Goal: Task Accomplishment & Management: Manage account settings

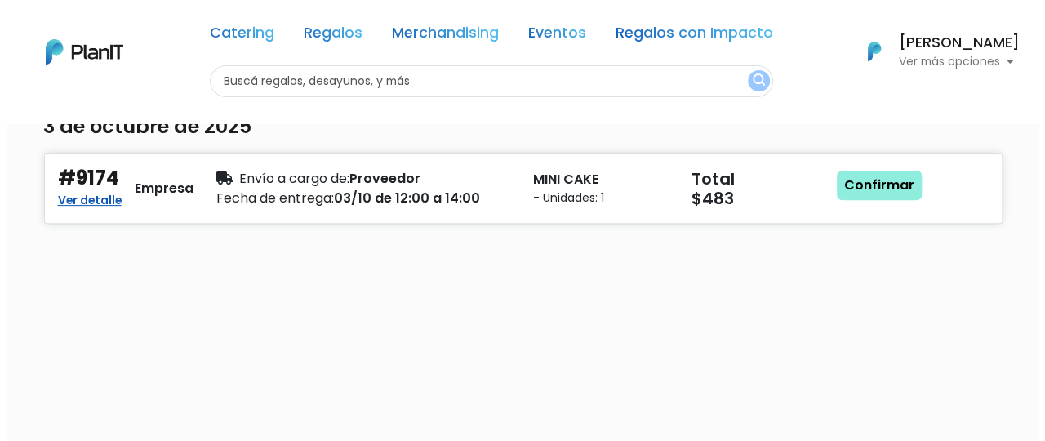
scroll to position [193, 0]
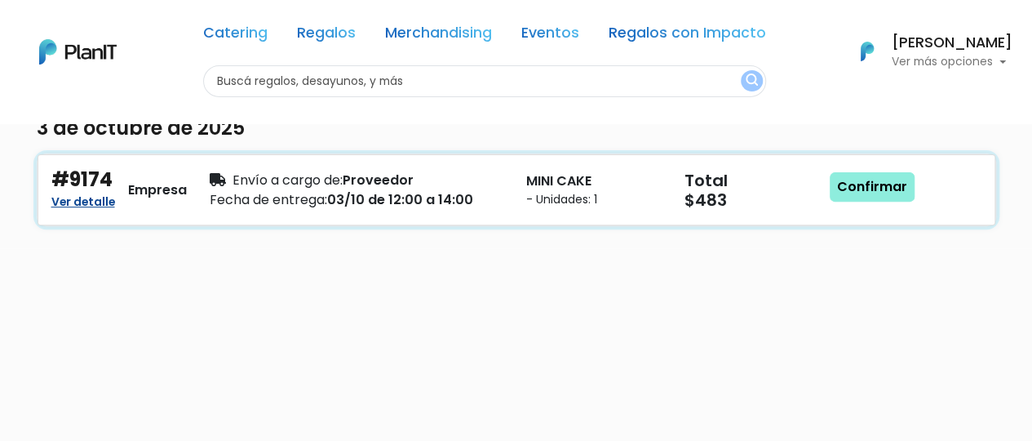
click at [97, 205] on link "Ver detalle" at bounding box center [83, 200] width 64 height 20
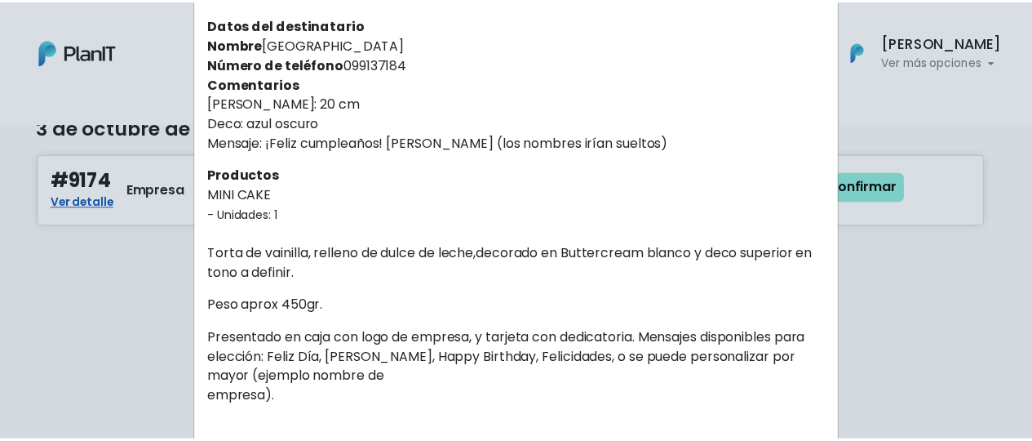
scroll to position [224, 0]
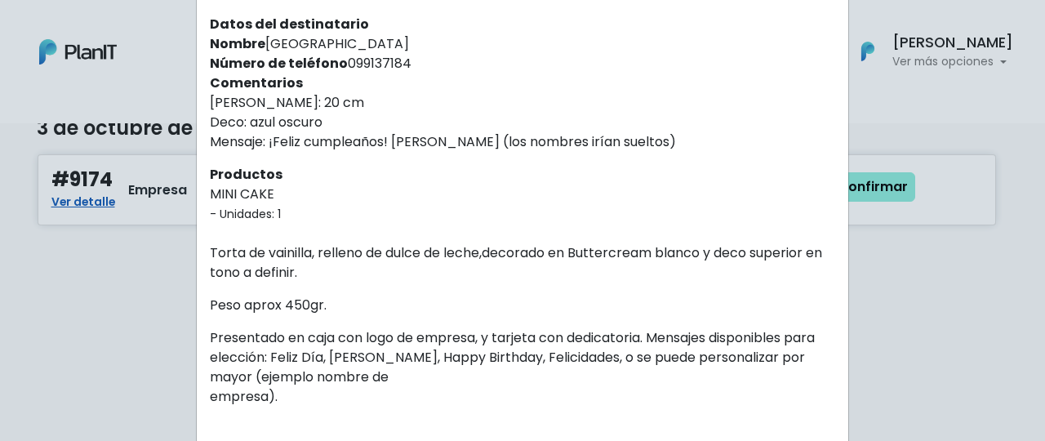
click at [932, 271] on div "Orden #9174 Recibiste un nuevo pedido de: [PERSON_NAME] & Company . Fecha del p…" at bounding box center [522, 220] width 1045 height 441
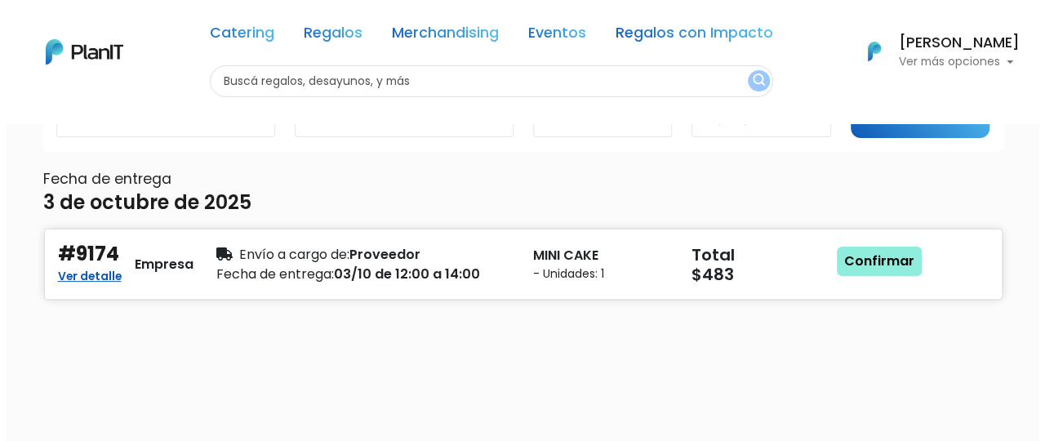
scroll to position [117, 0]
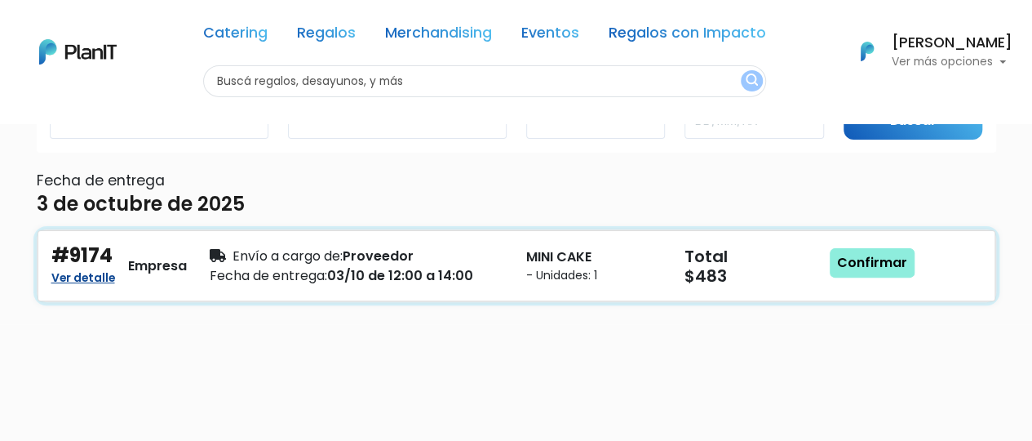
click at [98, 276] on link "Ver detalle" at bounding box center [83, 276] width 64 height 20
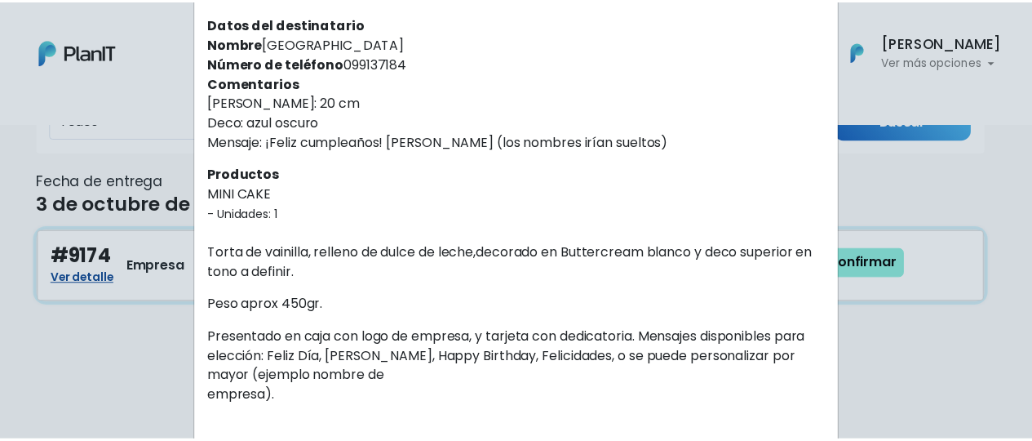
scroll to position [0, 0]
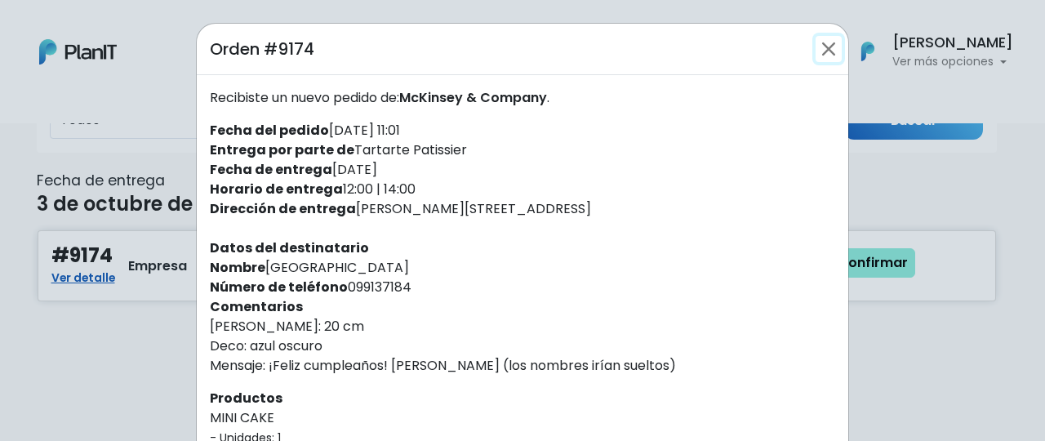
click at [819, 42] on button "Close" at bounding box center [828, 49] width 26 height 26
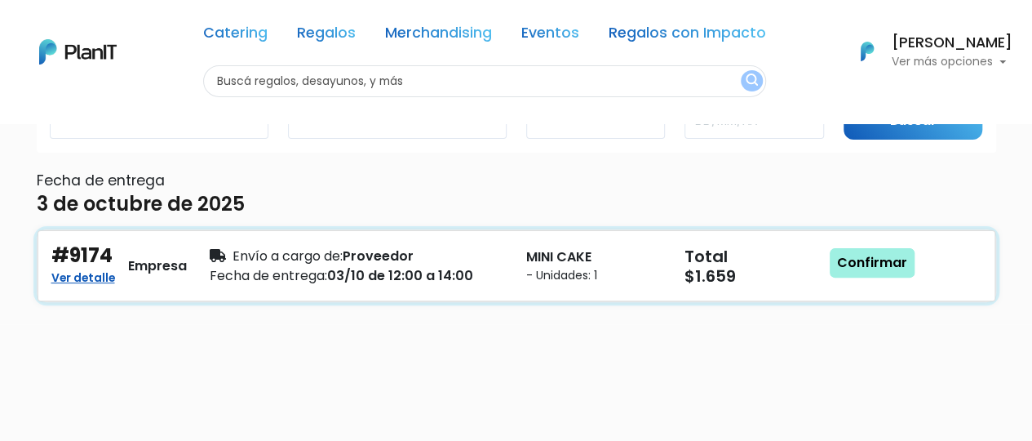
click at [903, 257] on link "Confirmar" at bounding box center [872, 262] width 85 height 29
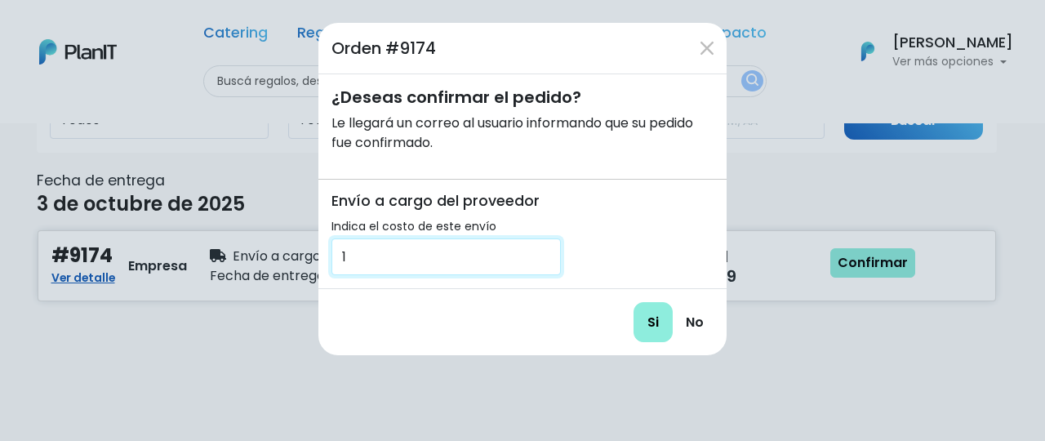
type input "1"
click at [542, 252] on input "1" at bounding box center [445, 256] width 229 height 37
click at [434, 262] on input "1" at bounding box center [445, 256] width 229 height 37
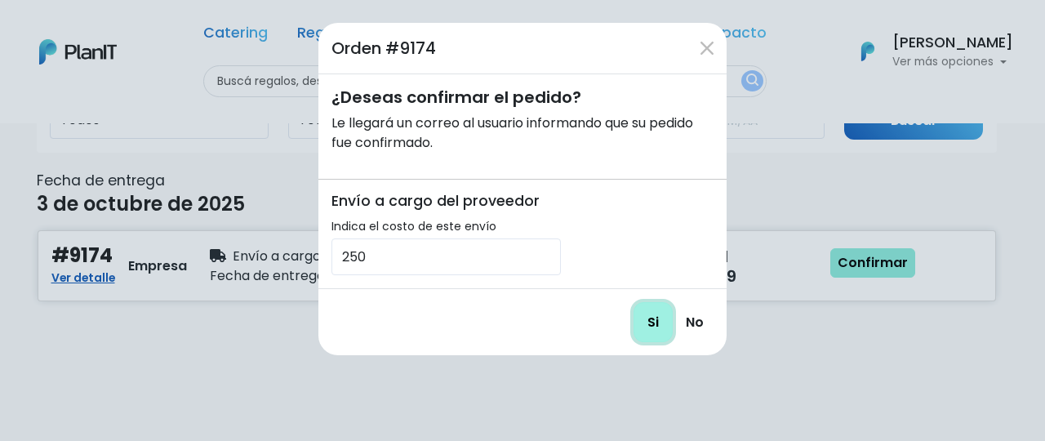
click at [643, 319] on input "Si" at bounding box center [652, 322] width 39 height 40
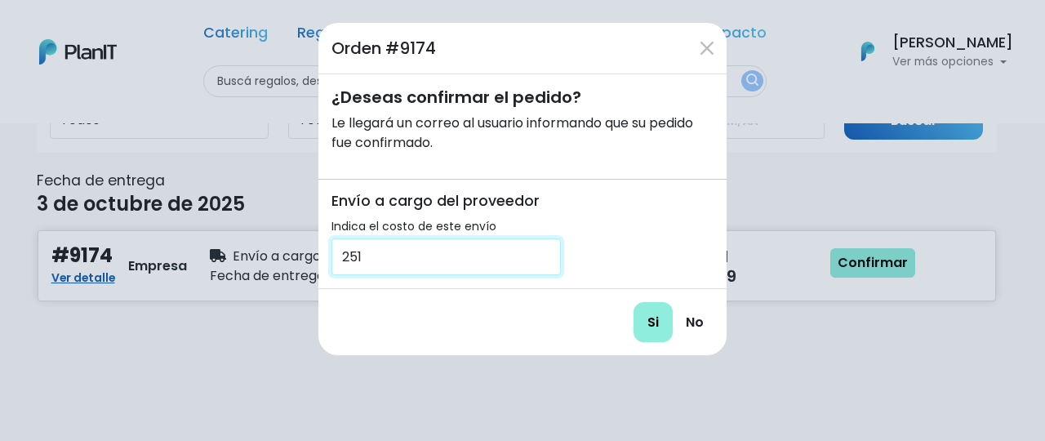
click at [544, 251] on input "251" at bounding box center [445, 256] width 229 height 37
click at [539, 265] on input "247" at bounding box center [445, 256] width 229 height 37
click at [539, 265] on input "188" at bounding box center [445, 256] width 229 height 37
type input "187"
click at [538, 265] on input "187" at bounding box center [445, 256] width 229 height 37
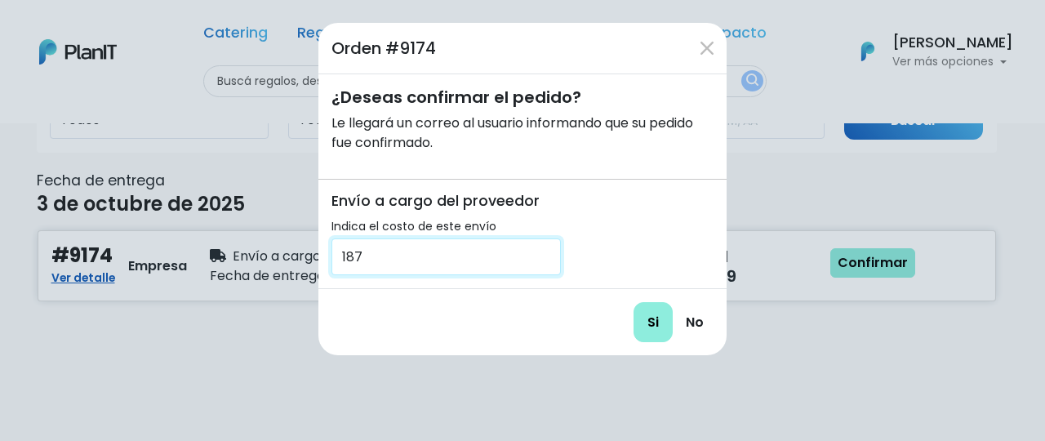
drag, startPoint x: 484, startPoint y: 262, endPoint x: 261, endPoint y: 242, distance: 223.7
click at [261, 242] on div "Orden #9174 ¿Deseas confirmar el pedido? Le llegará un correo al usuario inform…" at bounding box center [522, 220] width 1045 height 441
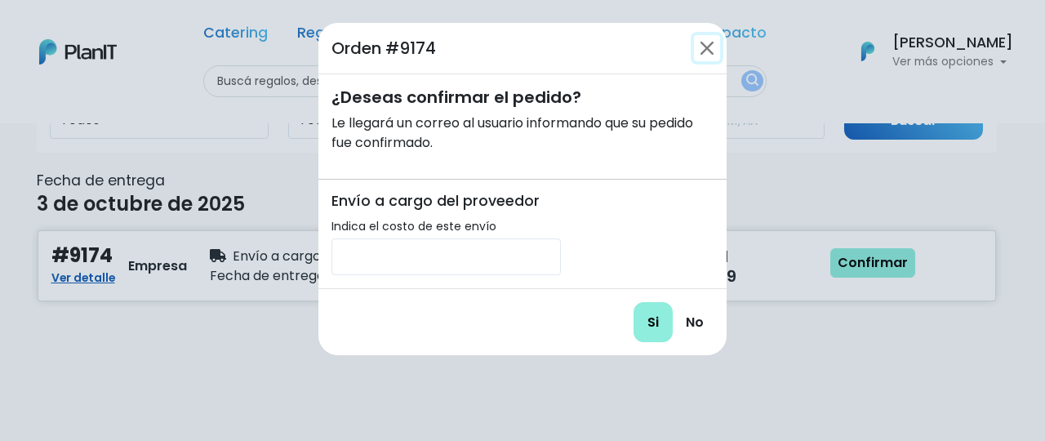
click at [703, 47] on button "Close" at bounding box center [707, 48] width 26 height 26
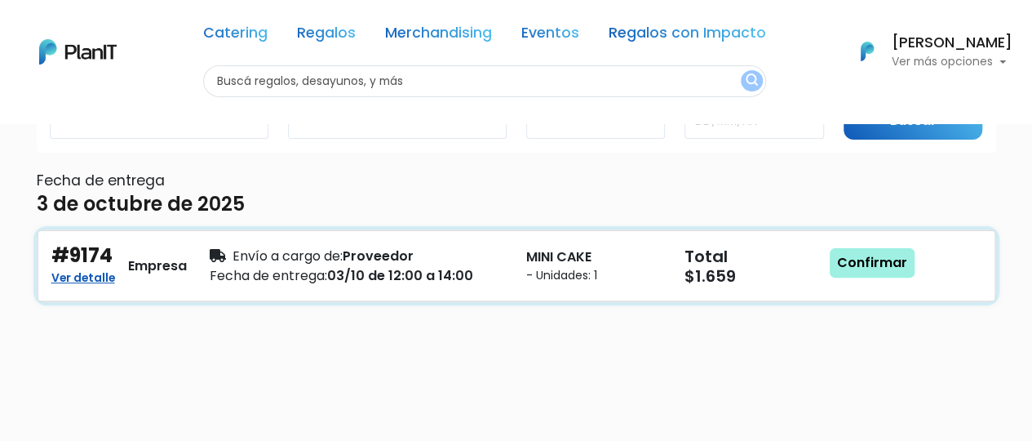
click at [881, 260] on link "Confirmar" at bounding box center [872, 262] width 85 height 29
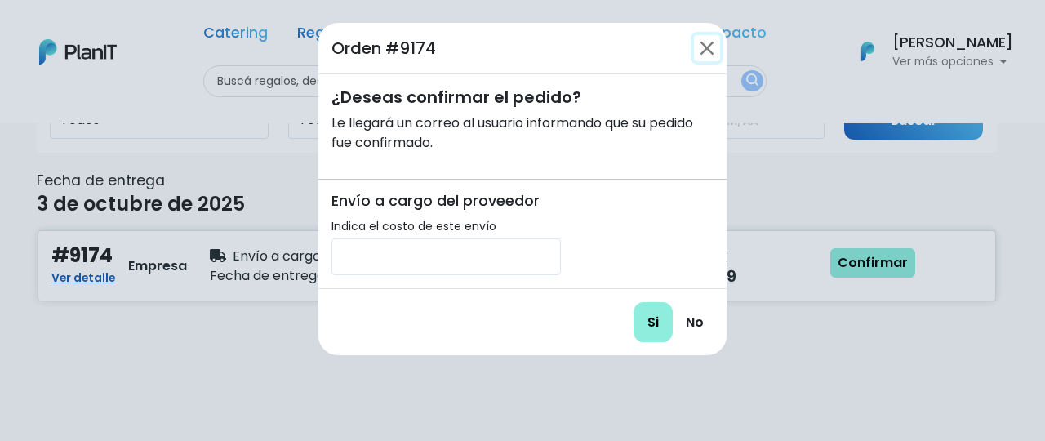
click at [710, 51] on button "Close" at bounding box center [707, 48] width 26 height 26
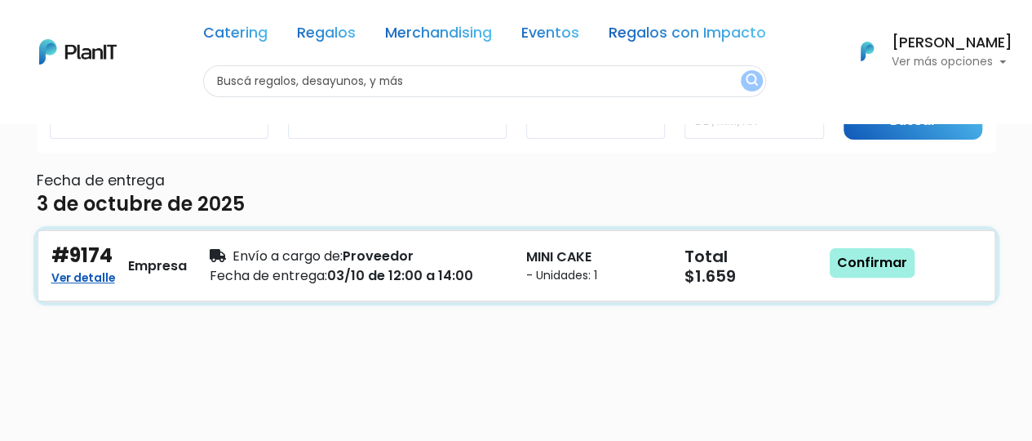
click at [860, 257] on link "Confirmar" at bounding box center [872, 262] width 85 height 29
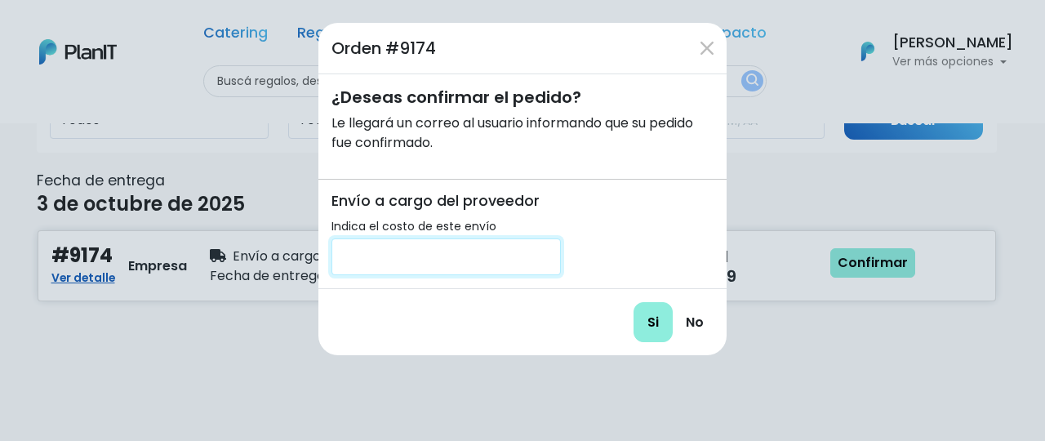
click at [452, 259] on input "number" at bounding box center [445, 256] width 229 height 37
type input "200"
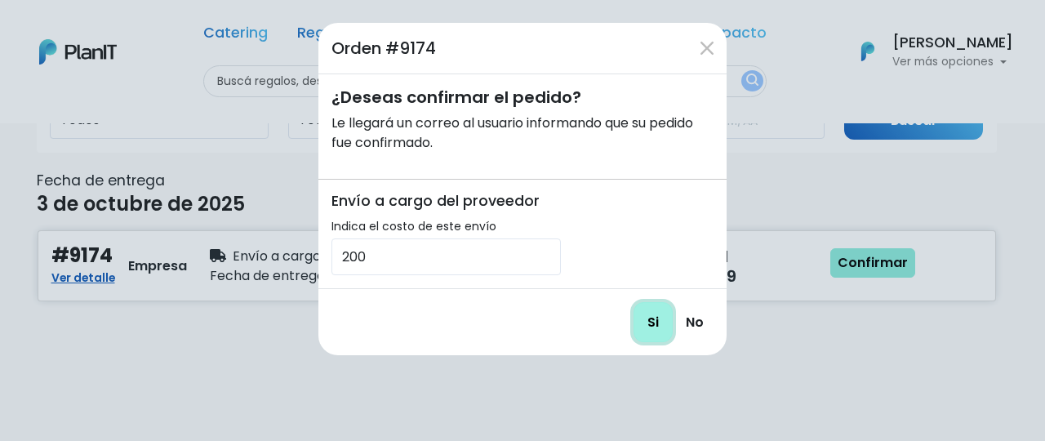
click at [653, 312] on input "Si" at bounding box center [652, 322] width 39 height 40
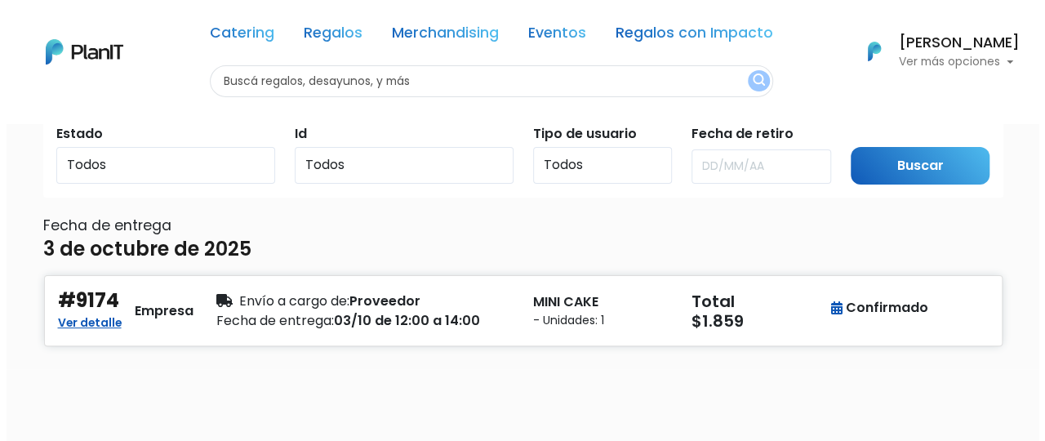
scroll to position [87, 0]
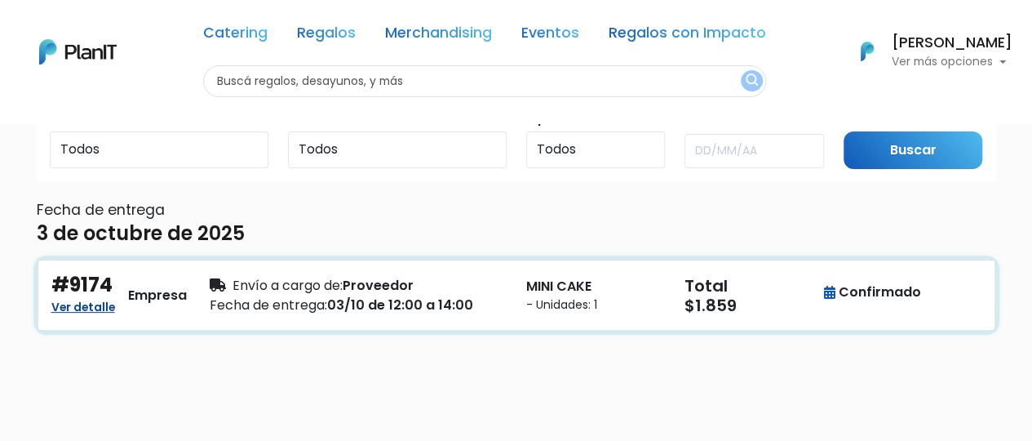
click at [95, 308] on link "Ver detalle" at bounding box center [83, 305] width 64 height 20
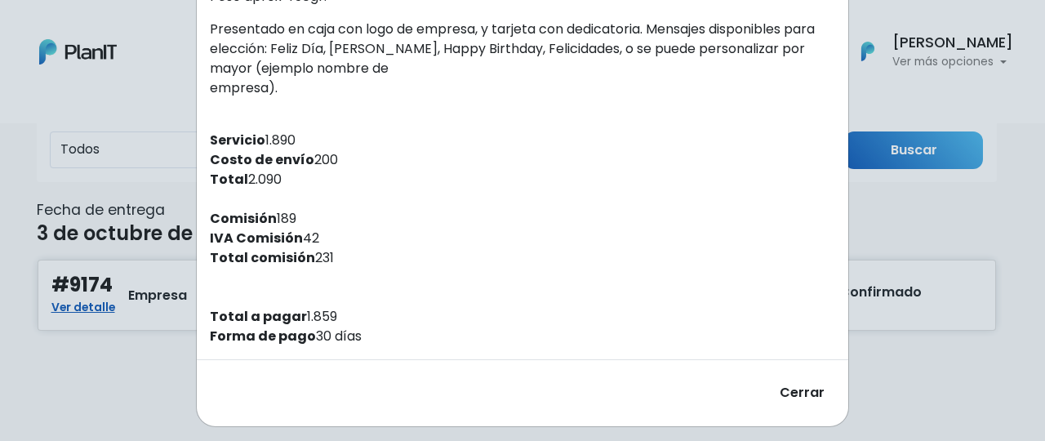
scroll to position [539, 0]
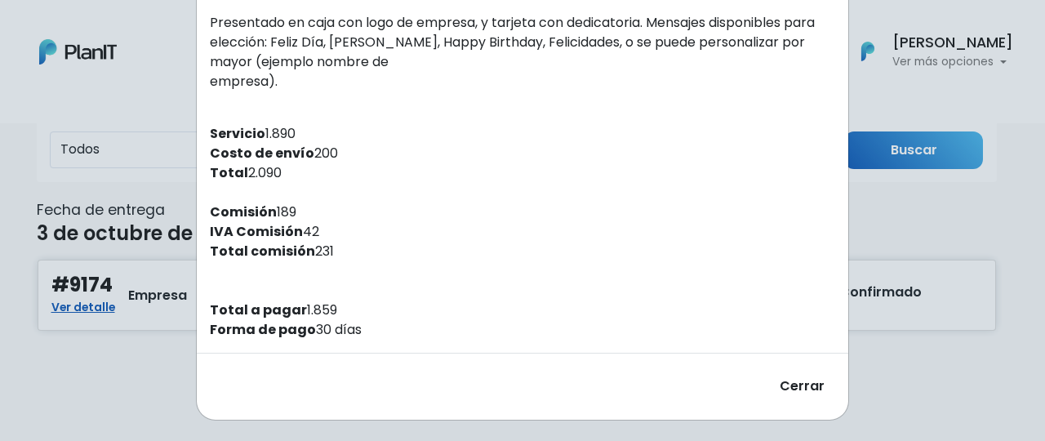
drag, startPoint x: 304, startPoint y: 328, endPoint x: 357, endPoint y: 327, distance: 53.1
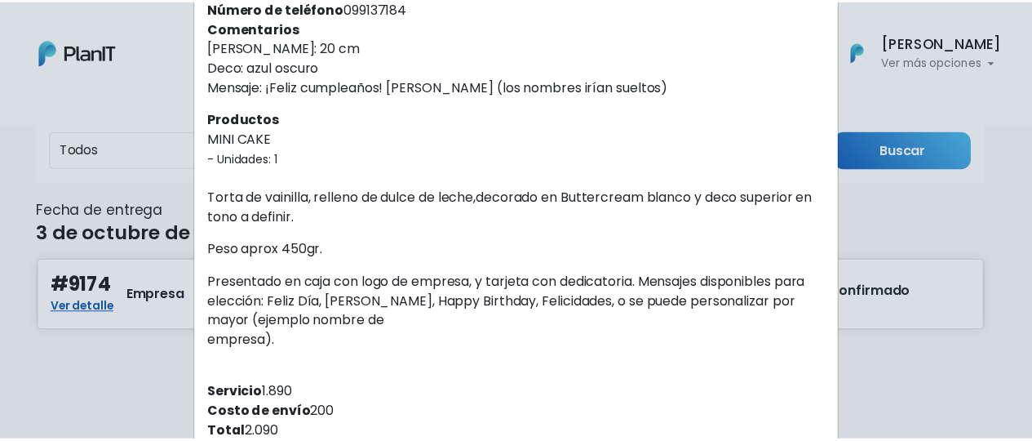
scroll to position [288, 0]
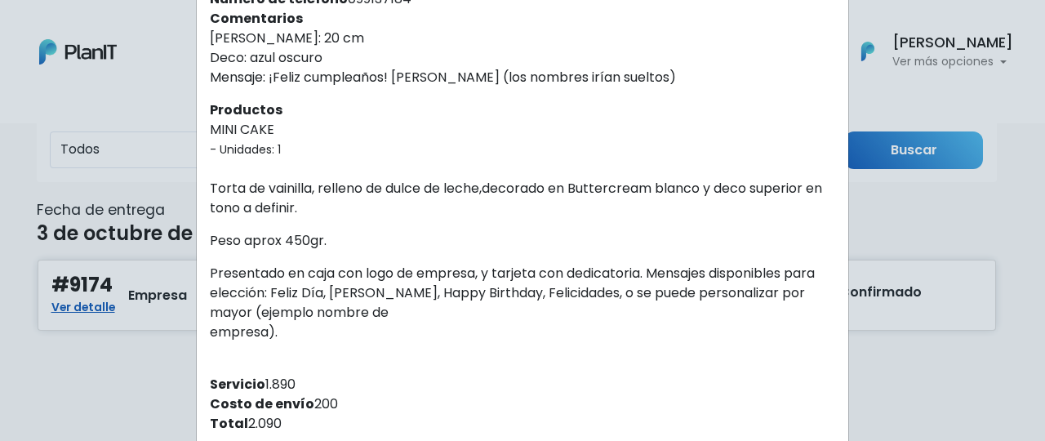
click at [968, 205] on div "Orden #9174 Recibiste un nuevo pedido de: [PERSON_NAME] & Company . Fecha del p…" at bounding box center [522, 220] width 1045 height 441
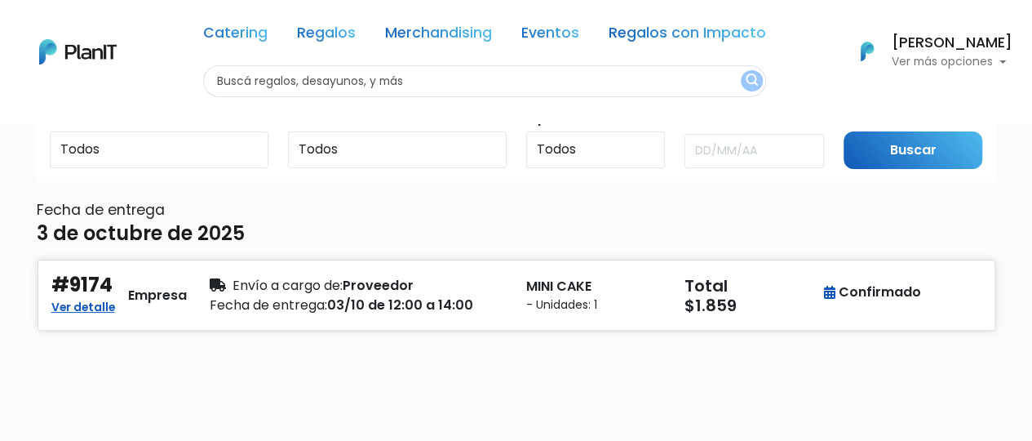
scroll to position [0, 0]
